Goal: Transaction & Acquisition: Subscribe to service/newsletter

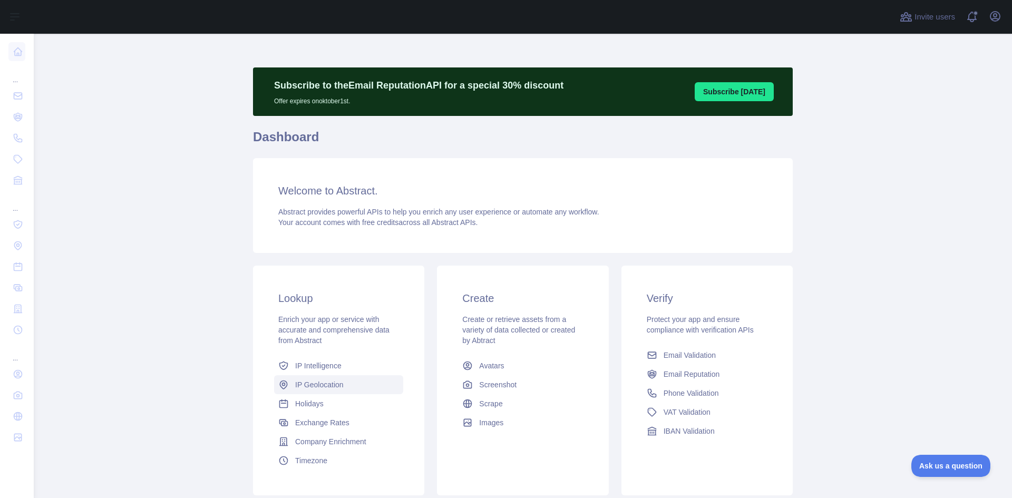
click at [299, 385] on span "IP Geolocation" at bounding box center [319, 385] width 49 height 11
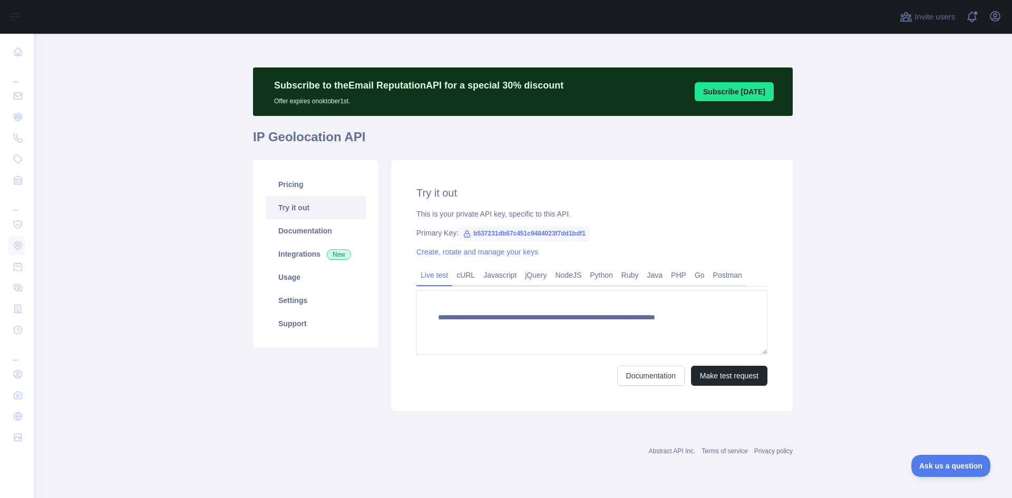
type textarea "**********"
click at [288, 278] on link "Usage" at bounding box center [316, 277] width 100 height 23
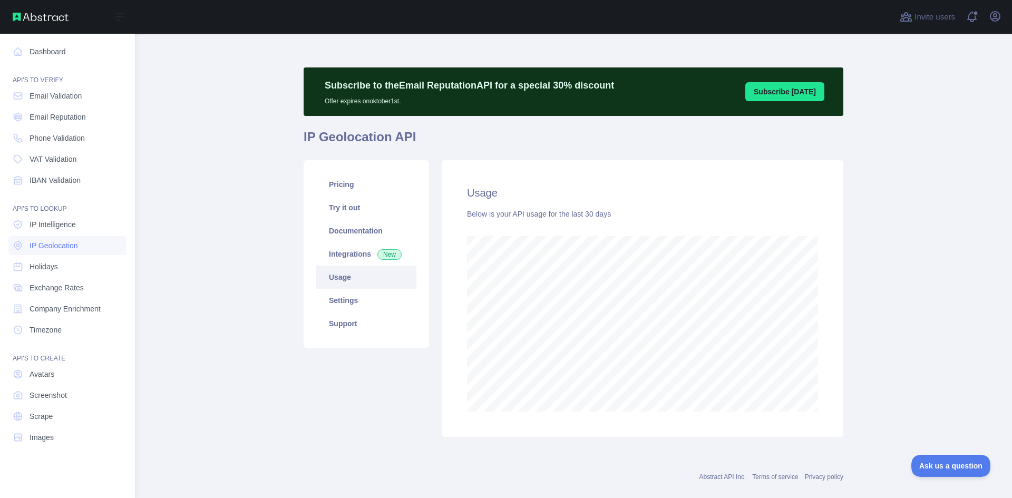
scroll to position [465, 971]
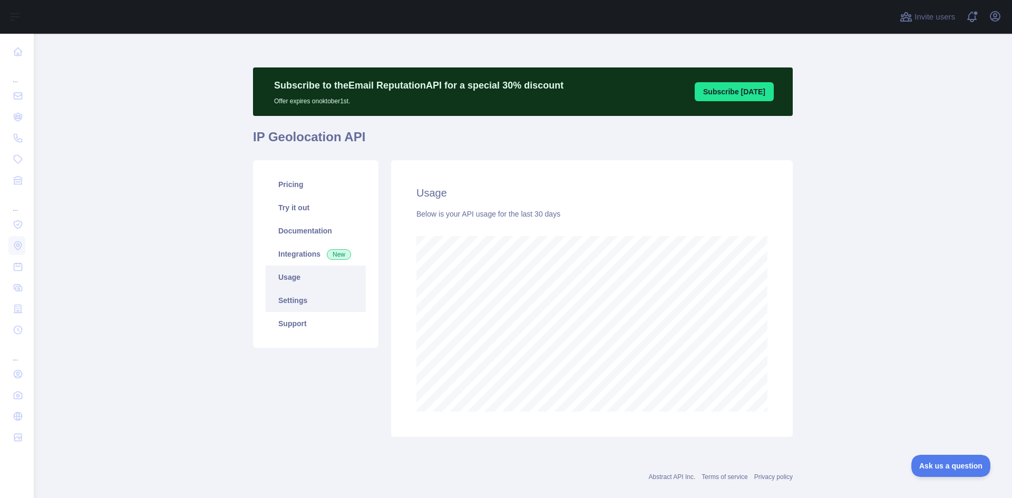
click at [300, 308] on link "Settings" at bounding box center [316, 300] width 100 height 23
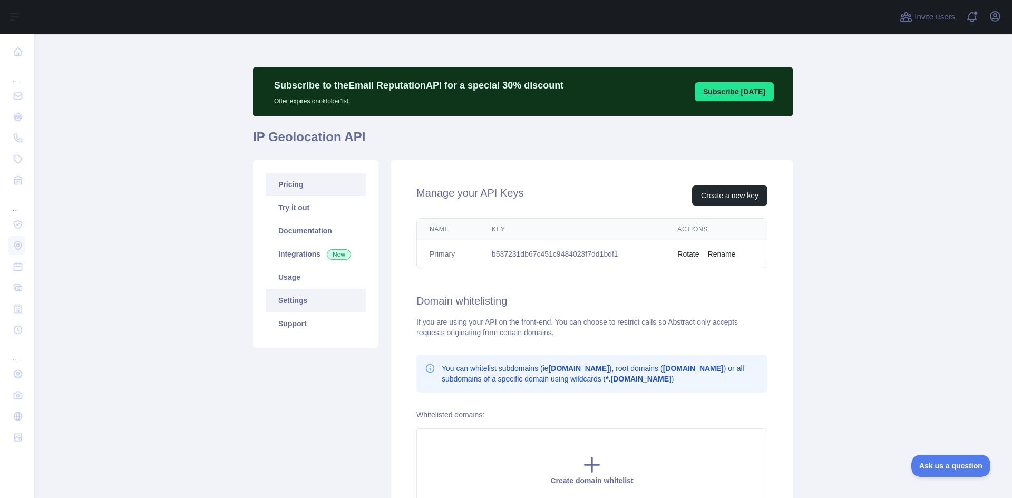
click at [307, 185] on link "Pricing" at bounding box center [316, 184] width 100 height 23
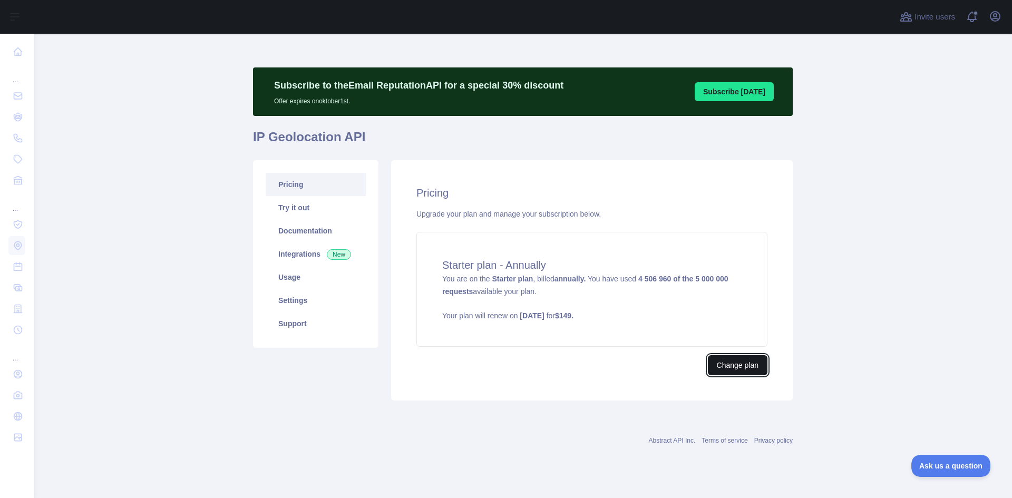
click at [663, 369] on button "Change plan" at bounding box center [738, 365] width 60 height 20
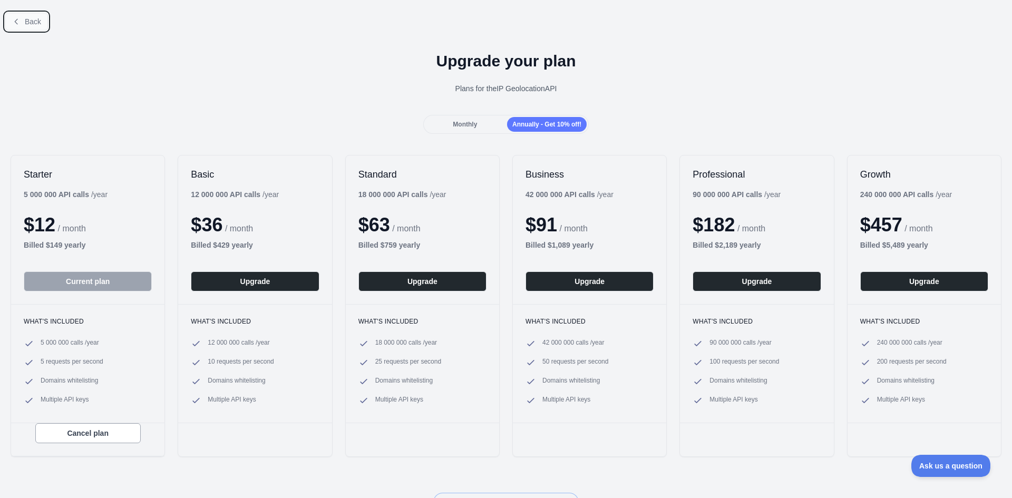
click at [37, 24] on span "Back" at bounding box center [33, 21] width 16 height 8
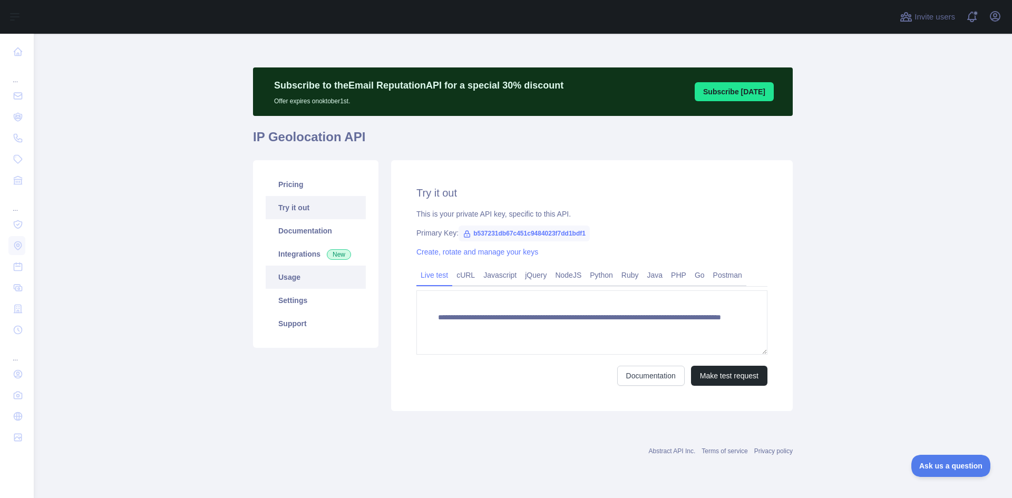
click at [316, 280] on link "Usage" at bounding box center [316, 277] width 100 height 23
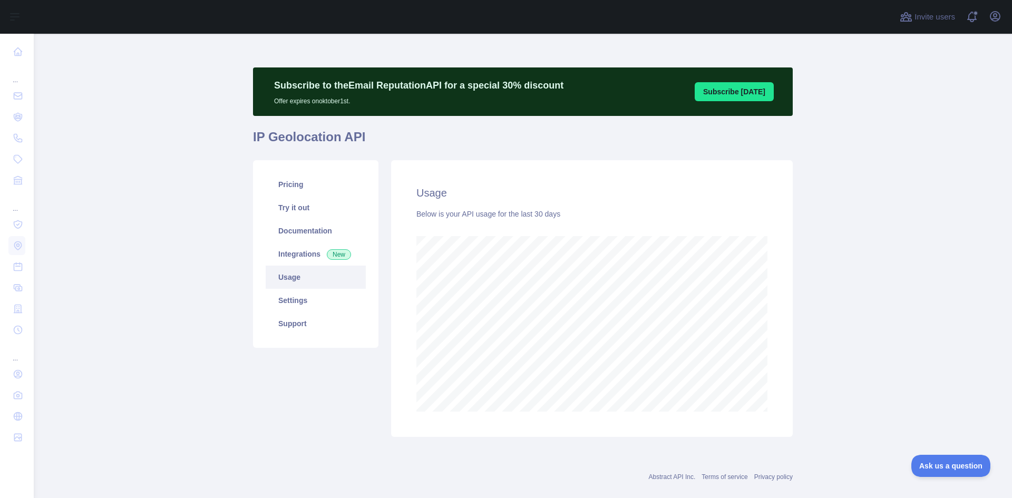
scroll to position [465, 971]
click at [322, 421] on div "Pricing Try it out Documentation Integrations New Usage Settings Support" at bounding box center [316, 298] width 138 height 277
drag, startPoint x: 186, startPoint y: 376, endPoint x: 273, endPoint y: 303, distance: 113.8
click at [187, 376] on main "Subscribe to the Email Reputation API for a special 30 % discount Offer expires…" at bounding box center [523, 266] width 979 height 465
click at [332, 185] on link "Pricing" at bounding box center [316, 184] width 100 height 23
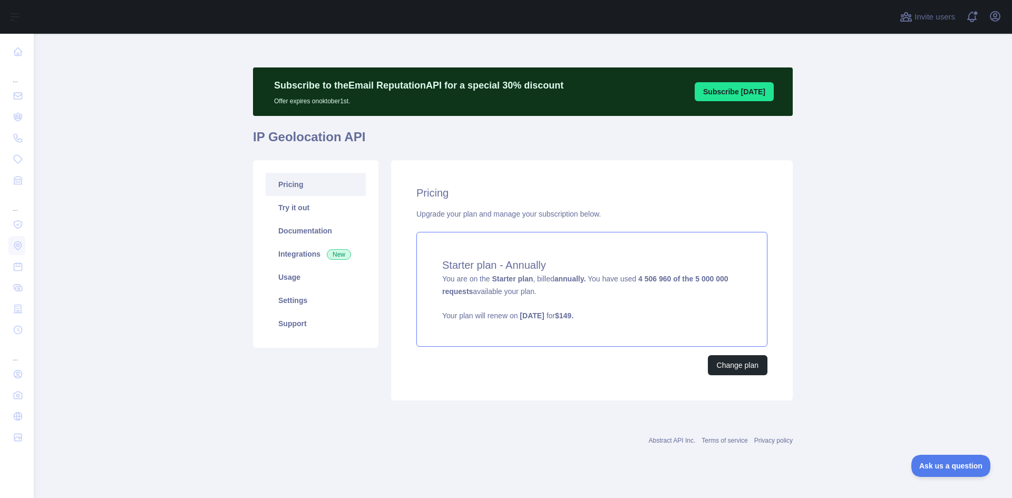
click at [663, 287] on div "Starter plan - Annually You are on the Starter plan , billed annually. You have…" at bounding box center [592, 289] width 351 height 115
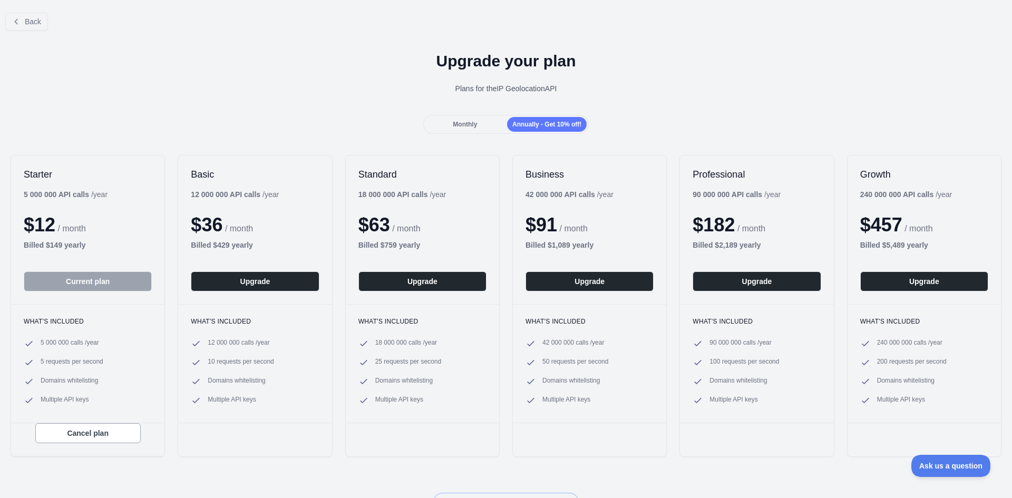
click at [98, 284] on button "Current plan" at bounding box center [88, 282] width 128 height 20
click at [484, 122] on div "Monthly" at bounding box center [466, 124] width 80 height 15
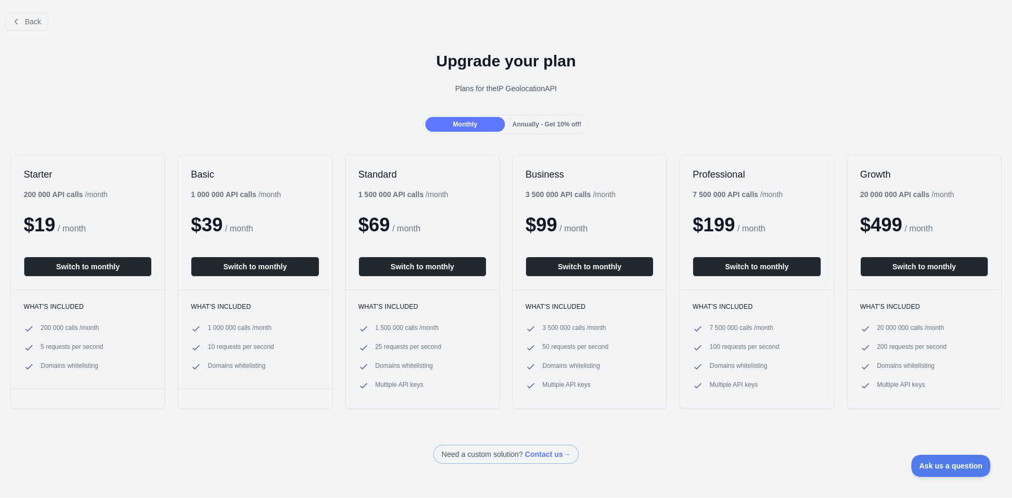
click at [555, 129] on div "Annually - Get 10% off!" at bounding box center [547, 124] width 80 height 15
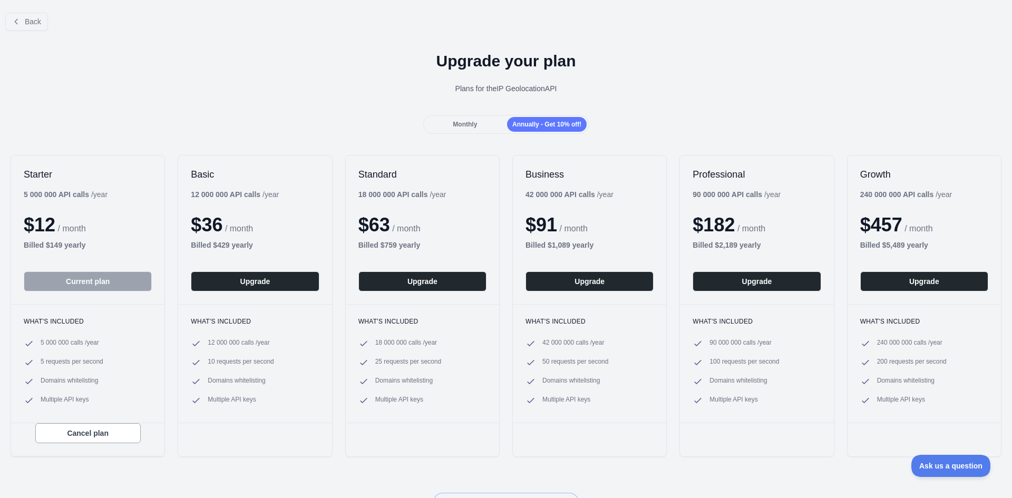
click at [472, 127] on span "Monthly" at bounding box center [465, 124] width 24 height 7
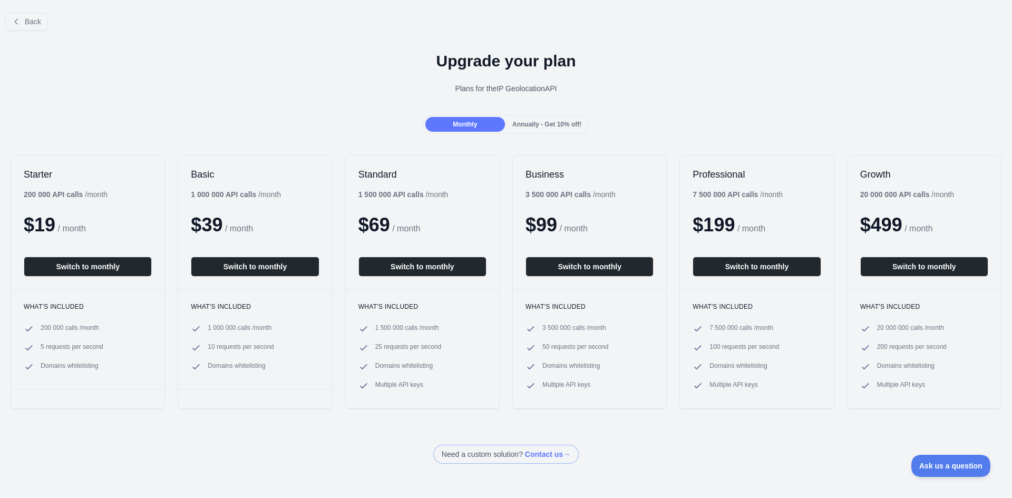
click at [568, 125] on span "Annually - Get 10% off!" at bounding box center [547, 124] width 69 height 7
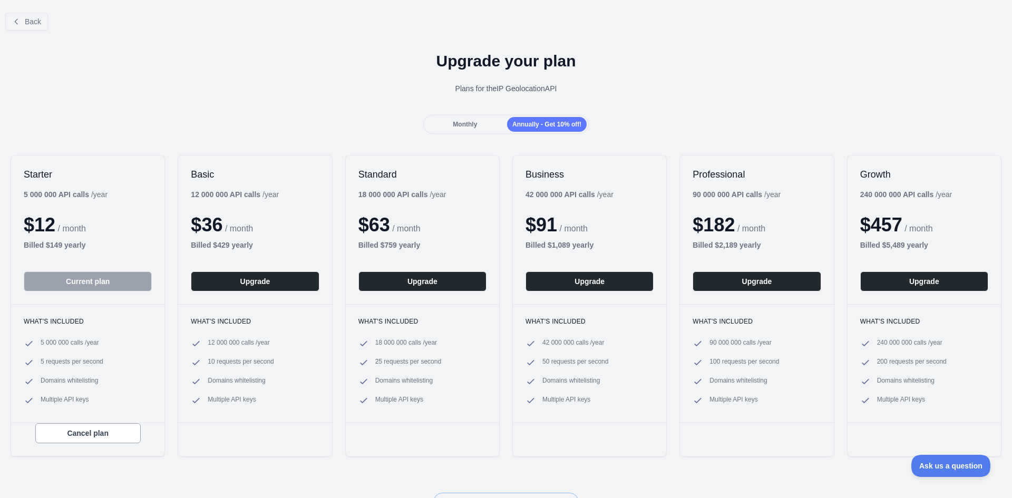
click at [453, 121] on span "Monthly" at bounding box center [465, 124] width 24 height 7
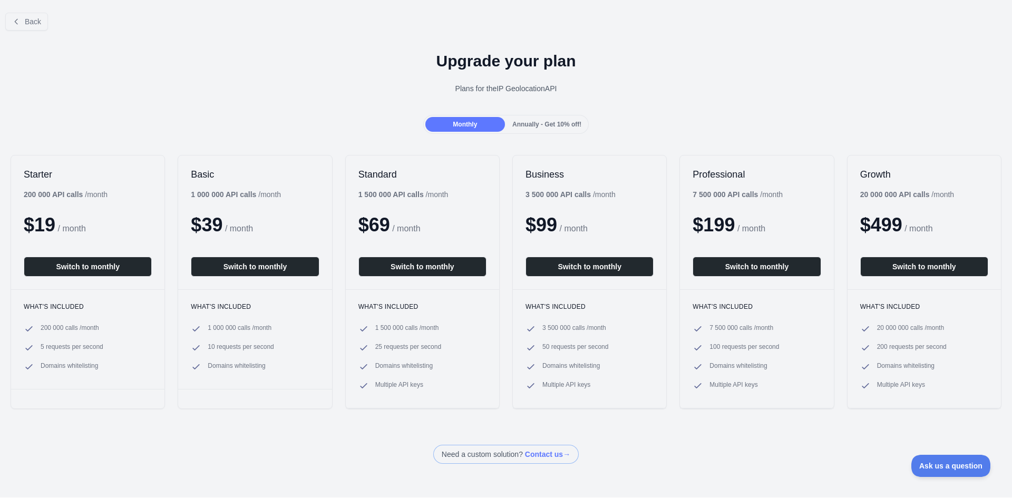
click at [534, 117] on div "Monthly Annually - Get 10% off!" at bounding box center [506, 124] width 166 height 19
click at [530, 125] on span "Annually - Get 10% off!" at bounding box center [547, 124] width 69 height 7
